Goal: Transaction & Acquisition: Purchase product/service

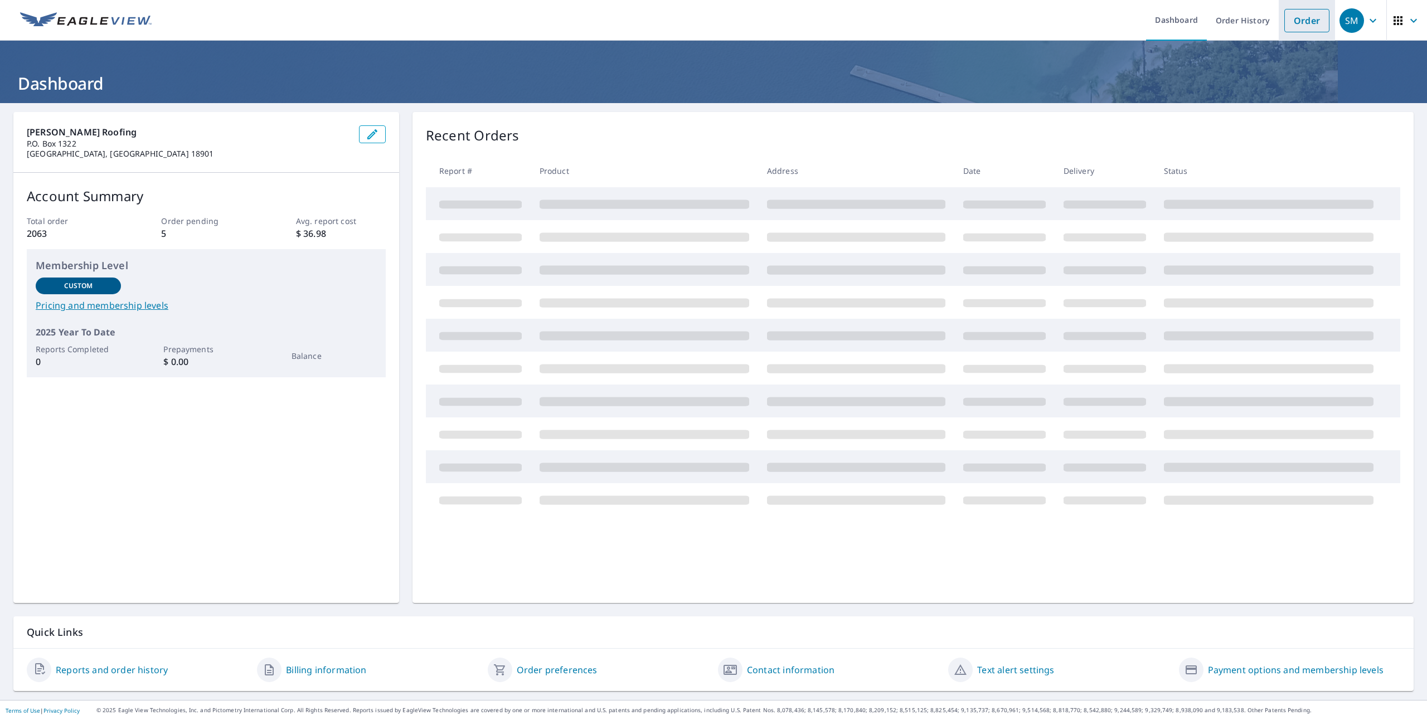
click at [1286, 19] on link "Order" at bounding box center [1306, 20] width 45 height 23
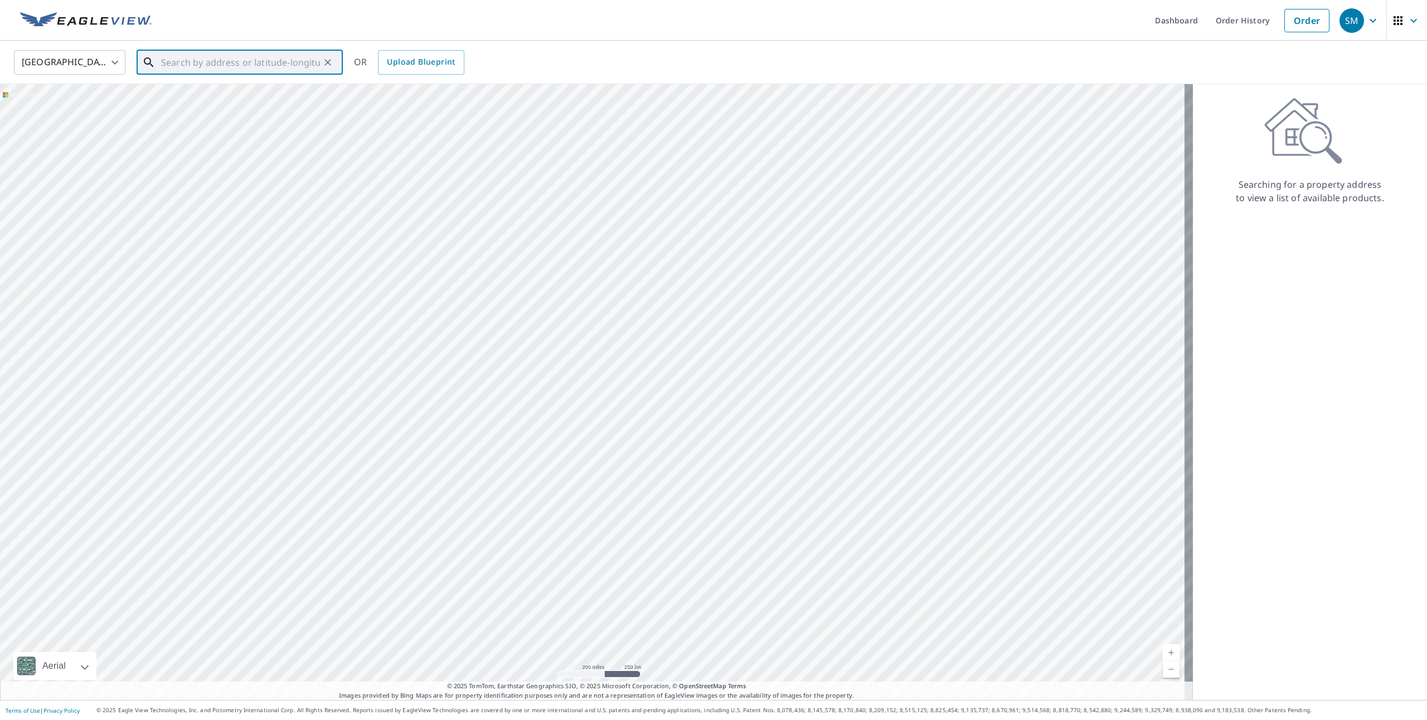
click at [297, 62] on input "text" at bounding box center [240, 62] width 159 height 31
paste input "[STREET_ADDRESS][PERSON_NAME]"
click at [285, 96] on span "[STREET_ADDRESS][PERSON_NAME]" at bounding box center [246, 94] width 175 height 13
type input "[STREET_ADDRESS][PERSON_NAME]"
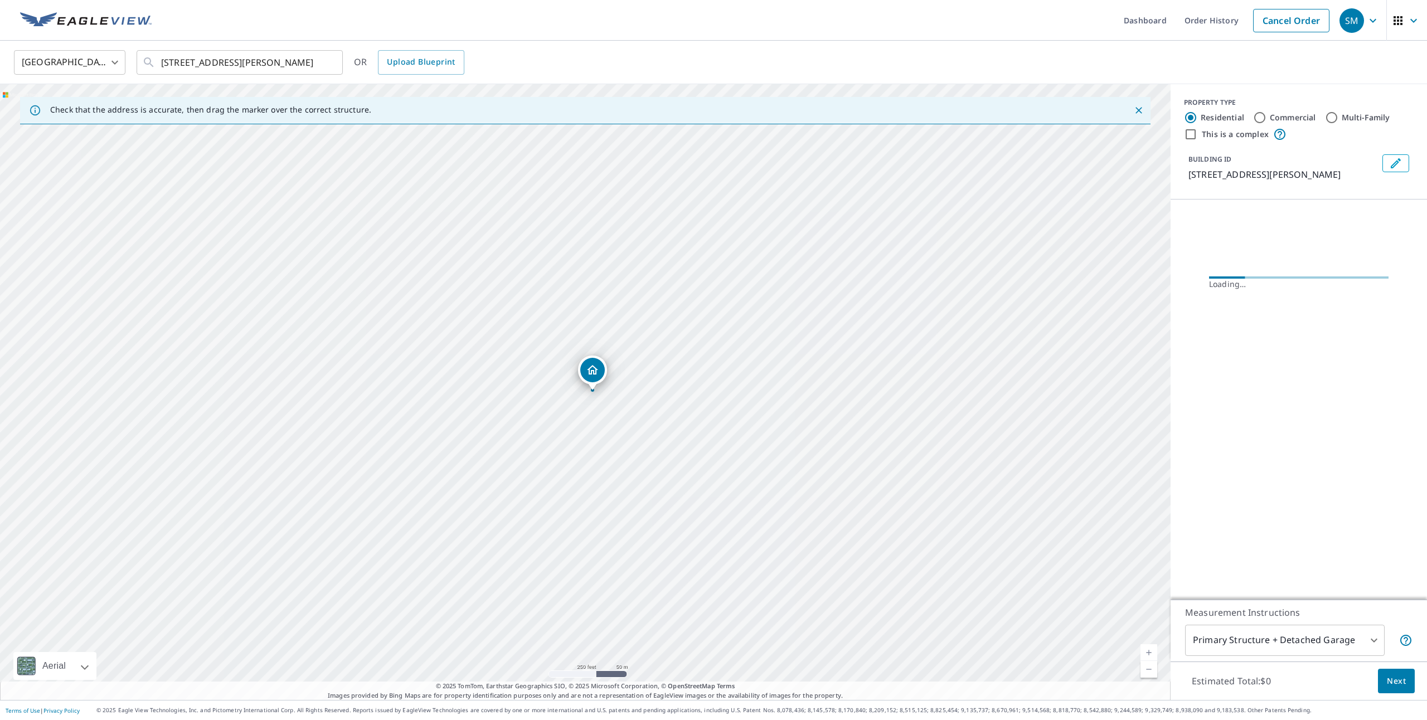
scroll to position [0, 0]
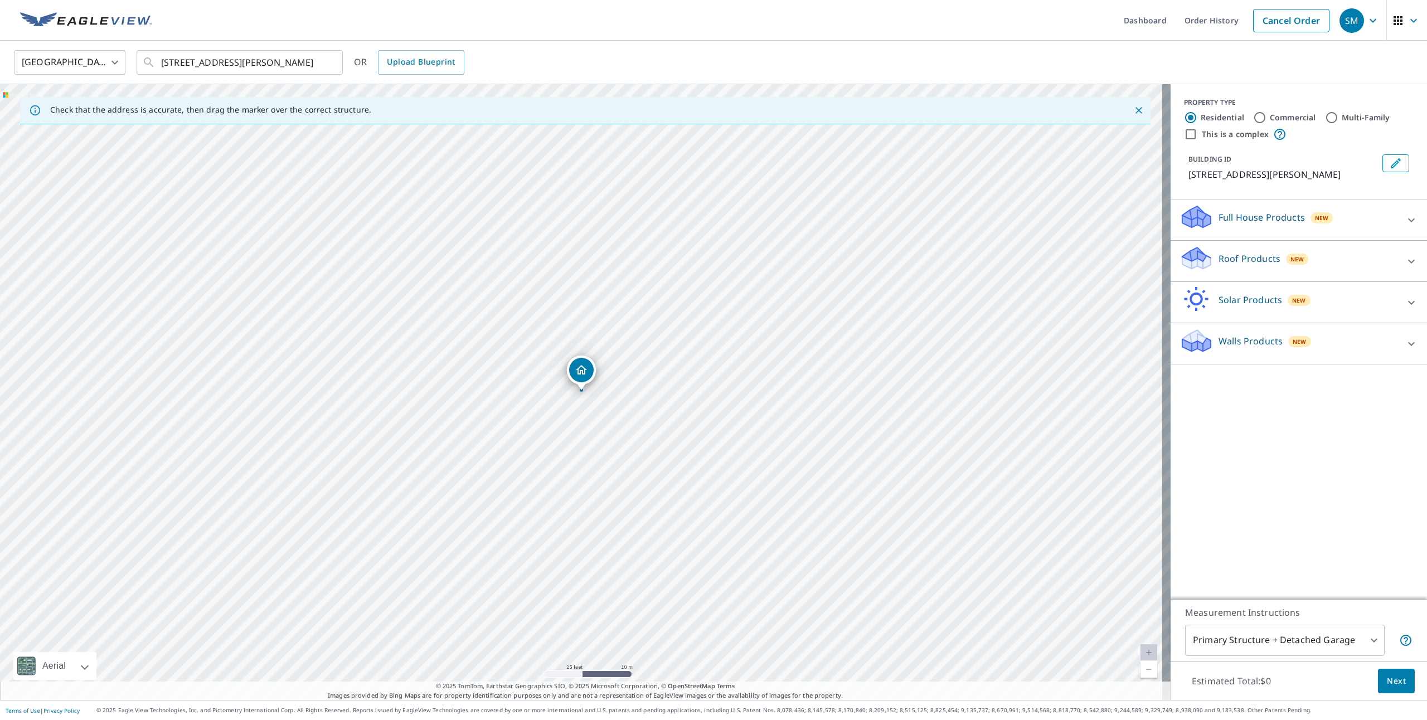
click at [1292, 337] on span "New" at bounding box center [1299, 341] width 14 height 9
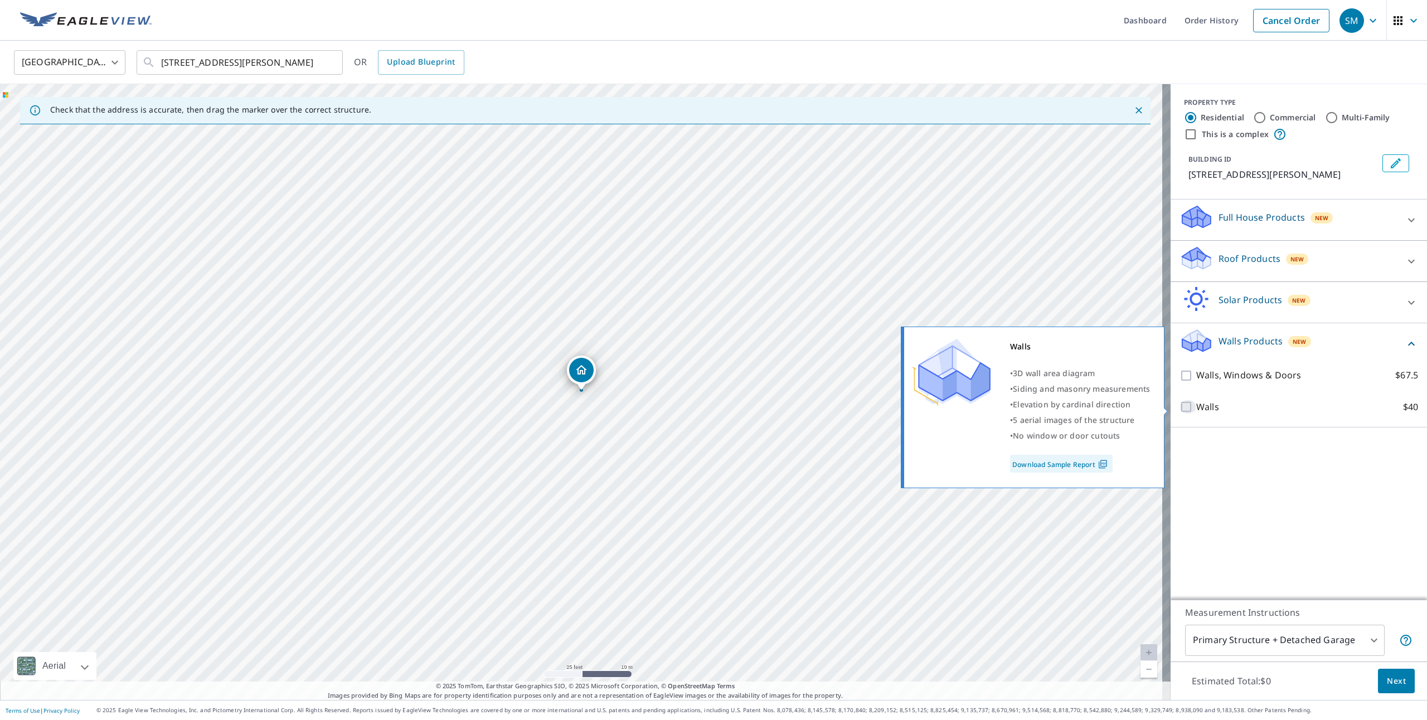
click at [1179, 408] on input "Walls $40" at bounding box center [1187, 406] width 17 height 13
checkbox input "true"
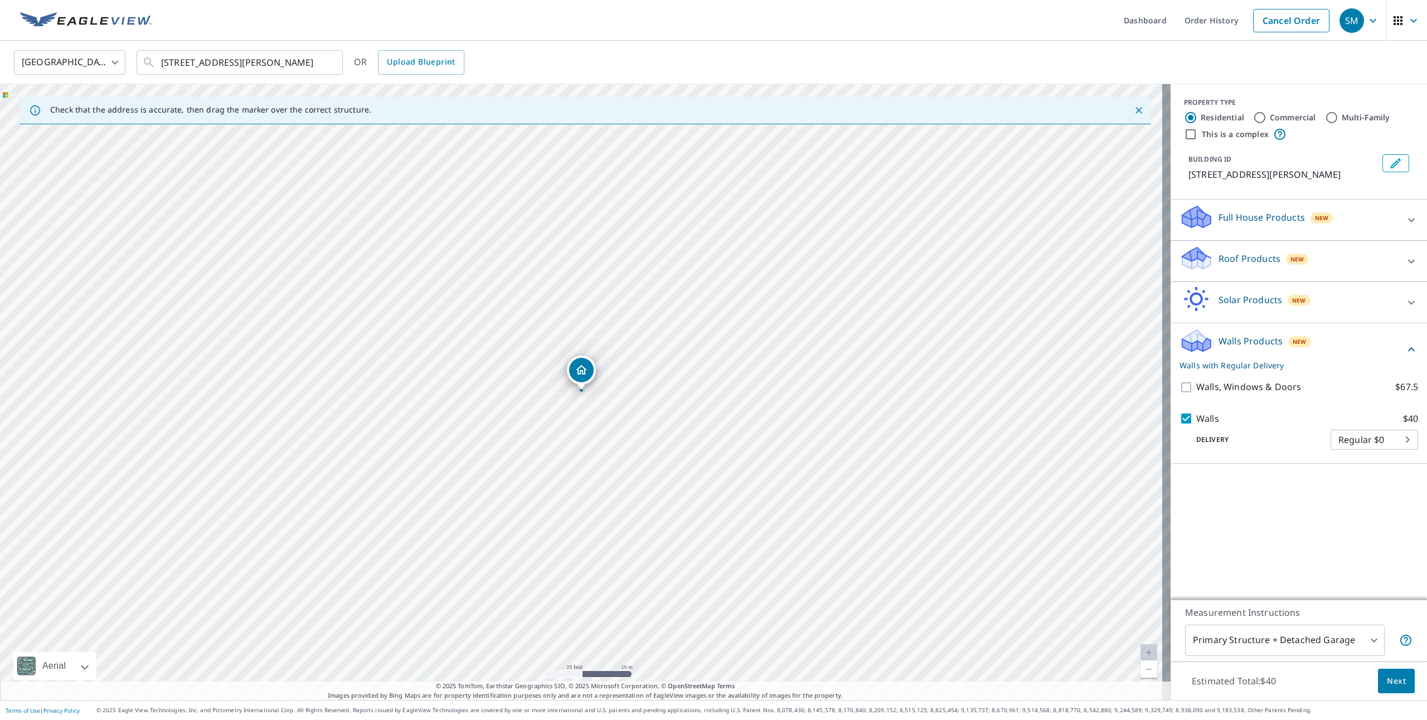
click at [1397, 682] on span "Next" at bounding box center [1396, 681] width 19 height 14
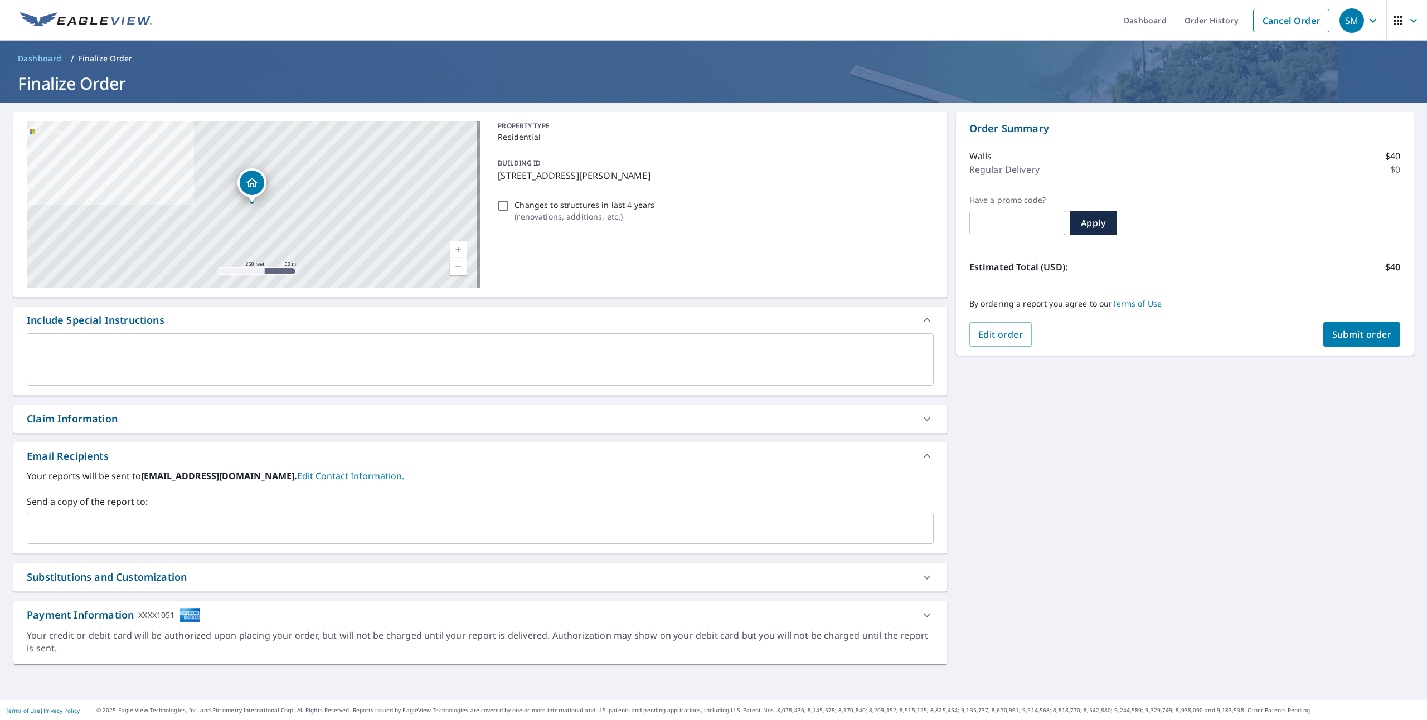
click at [79, 546] on div "Your reports will be sent to [EMAIL_ADDRESS][DOMAIN_NAME]. Edit Contact Informa…" at bounding box center [480, 511] width 934 height 84
click at [79, 537] on input "text" at bounding box center [472, 528] width 880 height 21
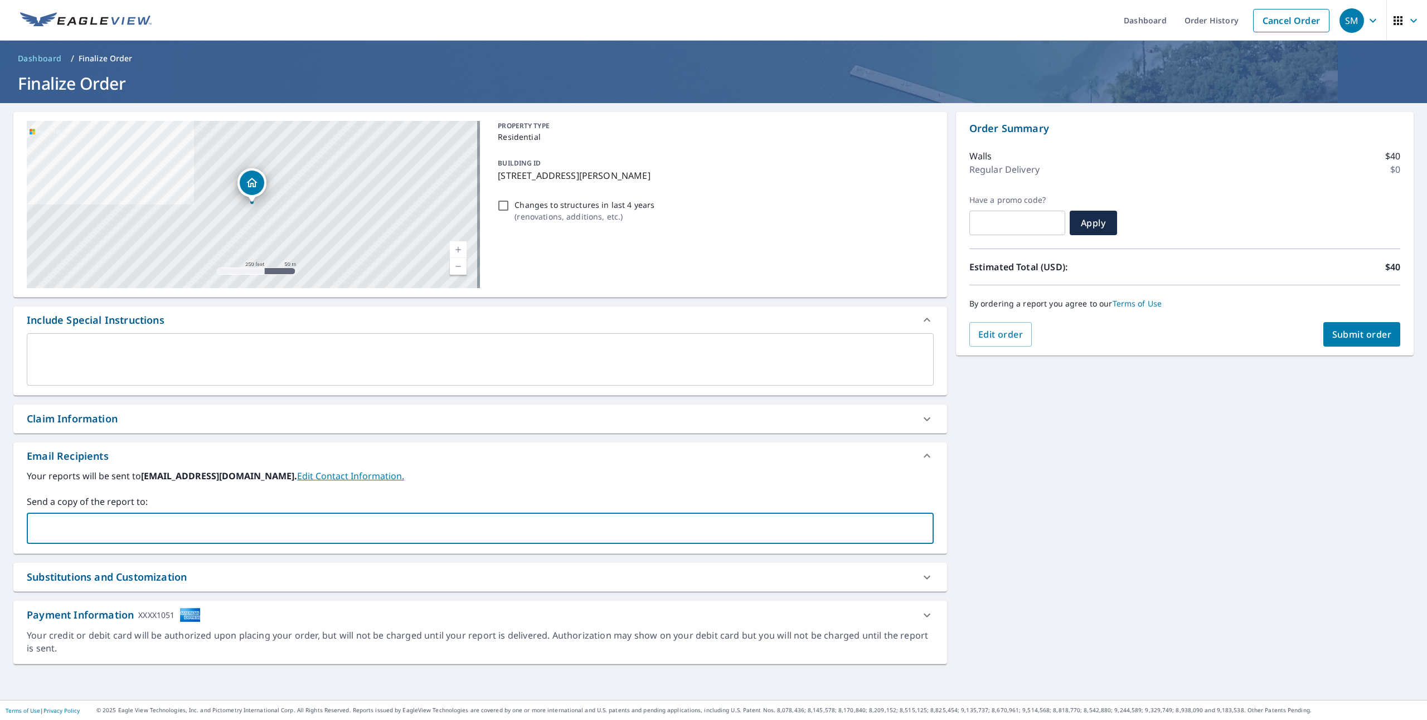
paste input "[EMAIL_ADDRESS][DOMAIN_NAME]"
type input "[EMAIL_ADDRESS][DOMAIN_NAME]"
click at [1364, 338] on span "Submit order" at bounding box center [1362, 334] width 60 height 12
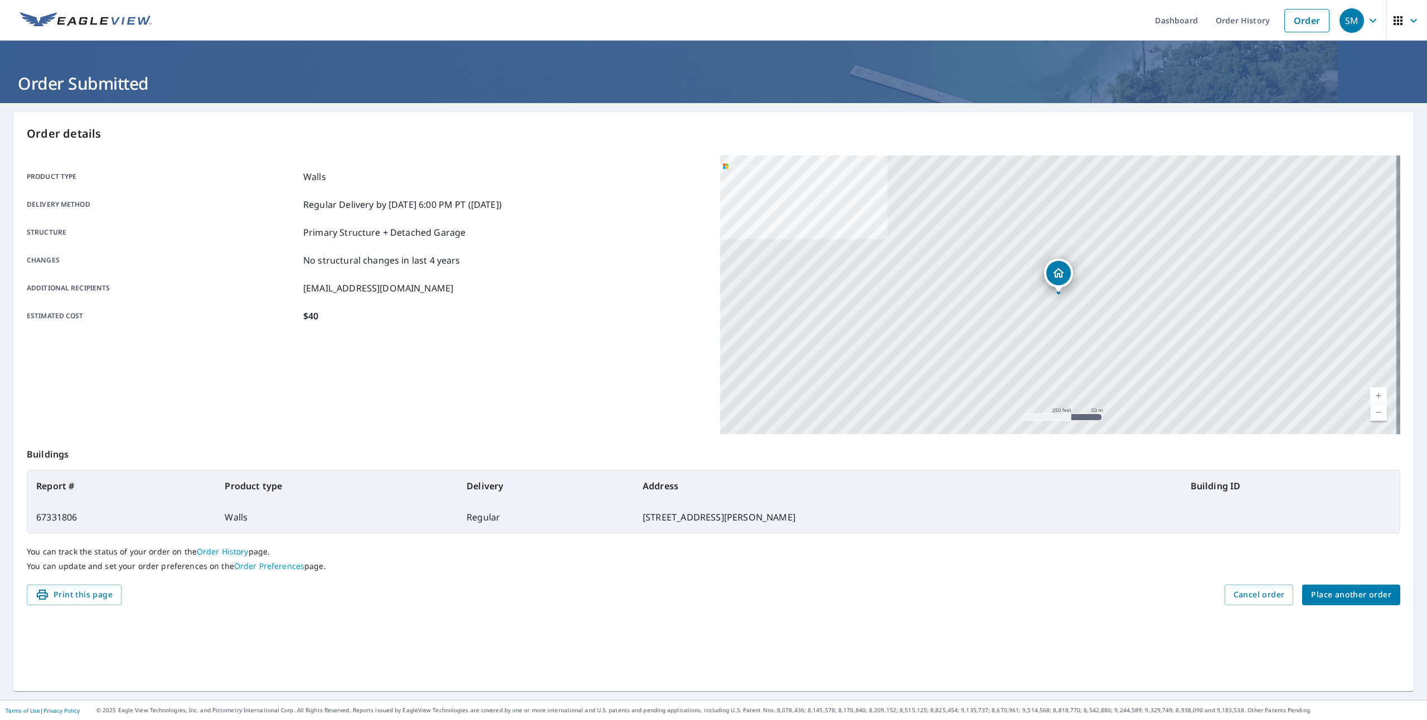
click at [54, 516] on td "67331806" at bounding box center [121, 517] width 188 height 31
copy td "67331806"
